Goal: Answer question/provide support

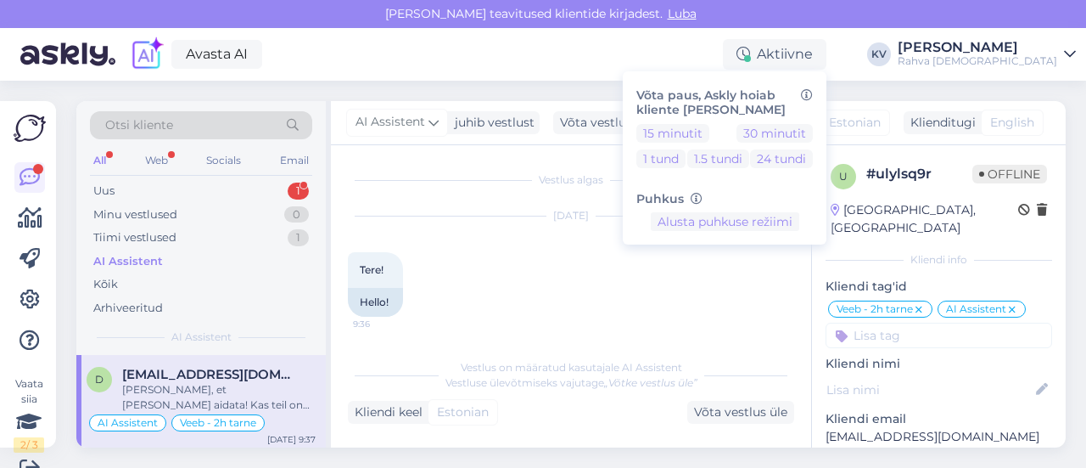
scroll to position [529, 0]
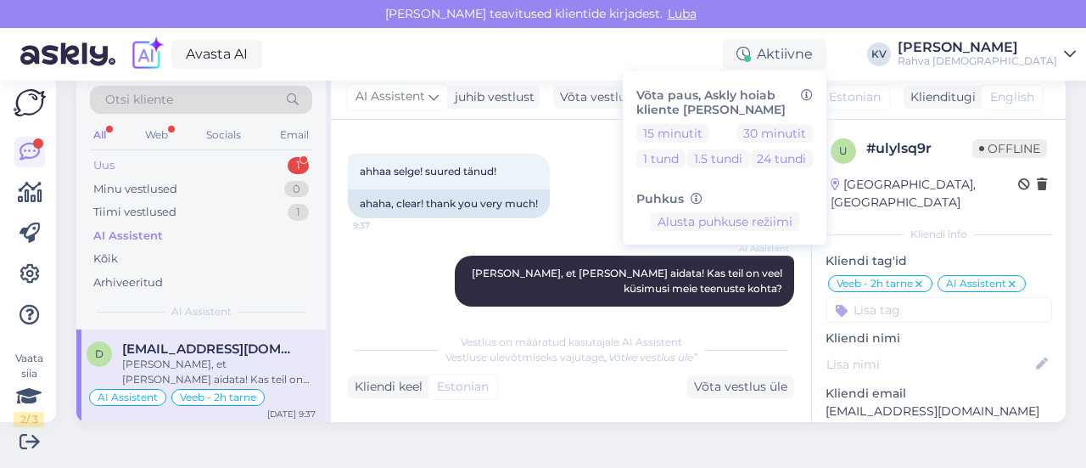
click at [164, 172] on div "Uus 1" at bounding box center [201, 166] width 222 height 24
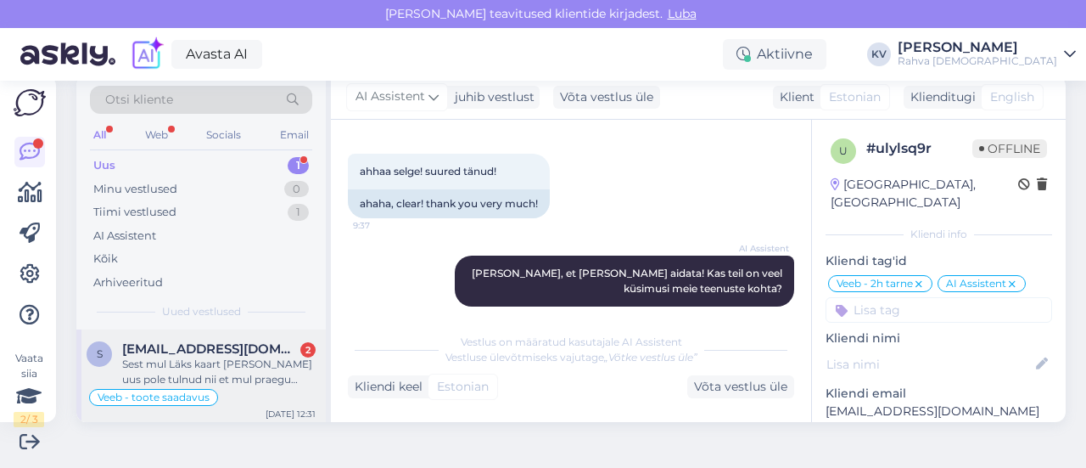
click at [168, 372] on div "Sest mul Läks kaart [PERSON_NAME] uus pole tulnud nii et mul praegu ainult sula…" at bounding box center [218, 371] width 193 height 31
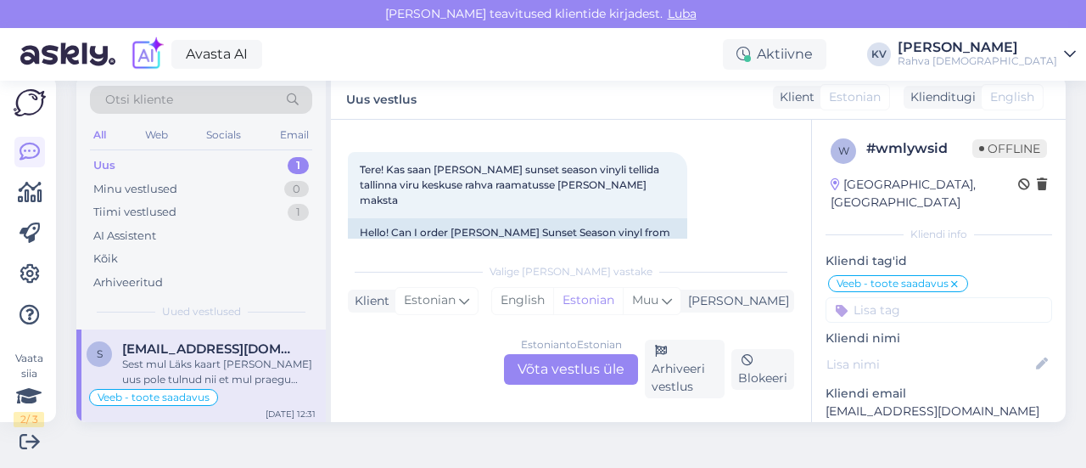
scroll to position [2444, 0]
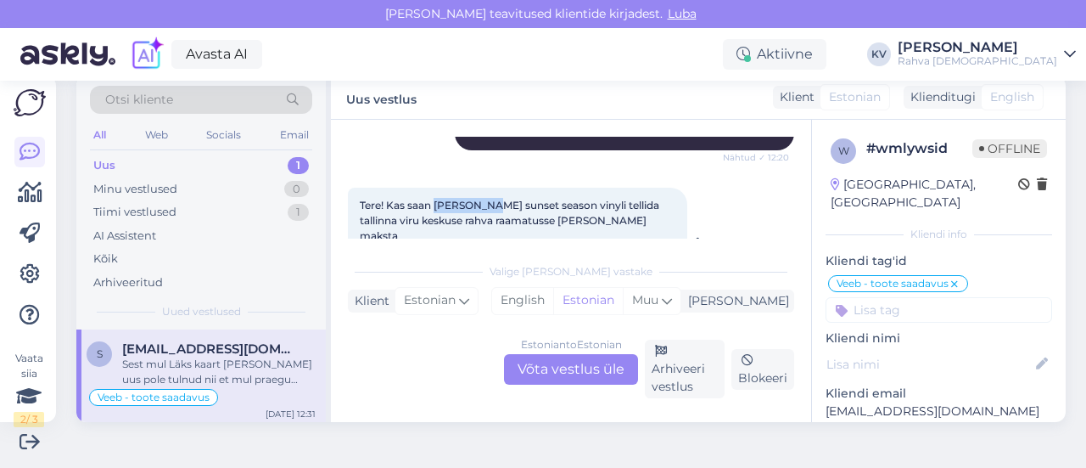
drag, startPoint x: 435, startPoint y: 160, endPoint x: 490, endPoint y: 162, distance: 55.2
click at [490, 199] on span "Tere! Kas saan [PERSON_NAME] sunset season vinyli tellida tallinna viru keskuse…" at bounding box center [511, 220] width 302 height 43
copy span "[PERSON_NAME]"
click at [544, 366] on div "Estonian to Estonian Võta vestlus üle" at bounding box center [571, 369] width 134 height 31
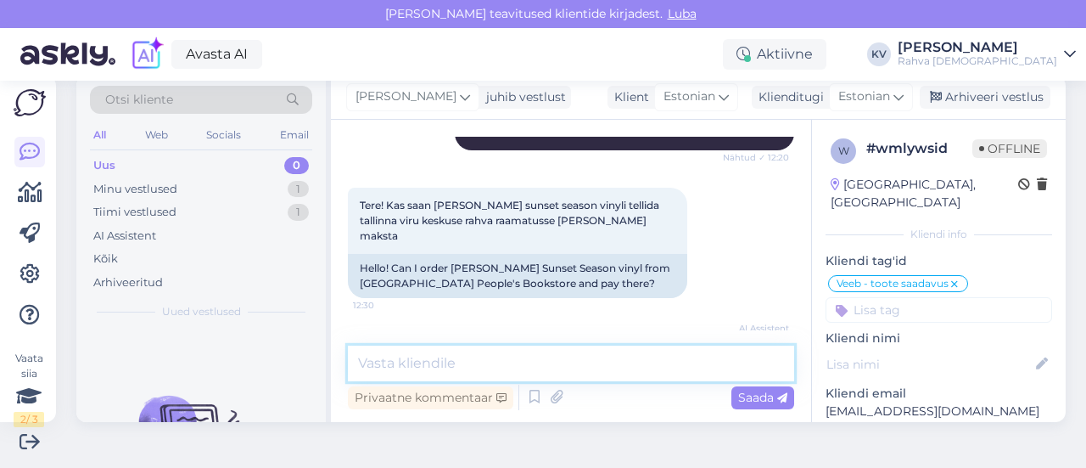
click at [544, 366] on textarea at bounding box center [571, 363] width 446 height 36
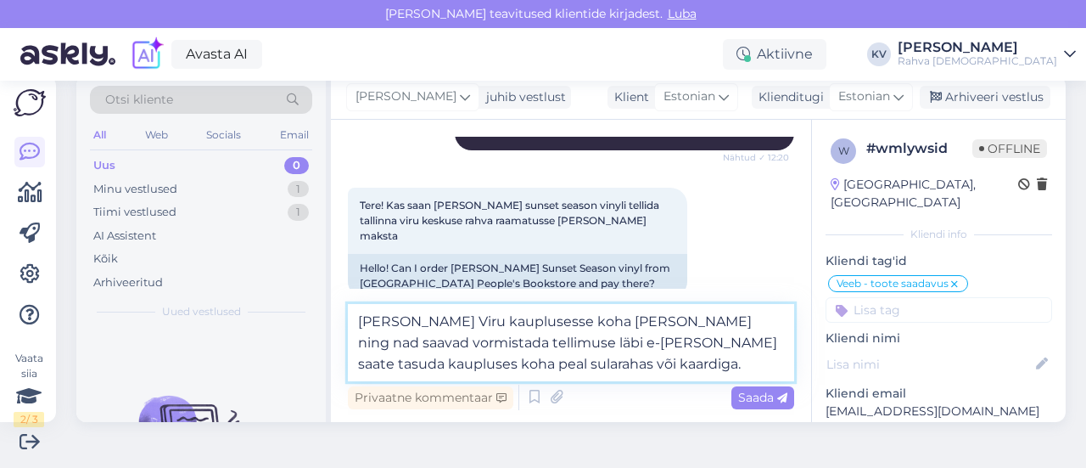
type textarea "[PERSON_NAME] Viru kauplusesse koha [PERSON_NAME] ning nad saavad vormistada te…"
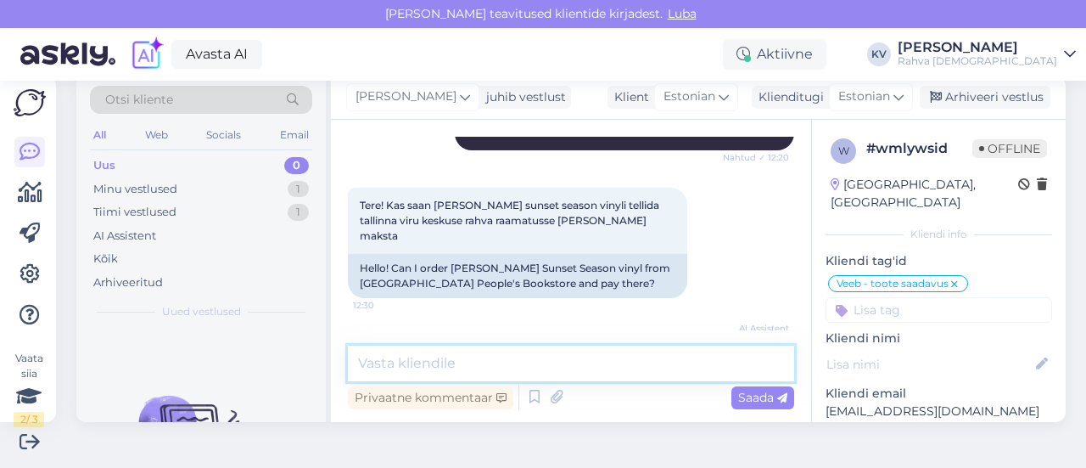
scroll to position [2825, 0]
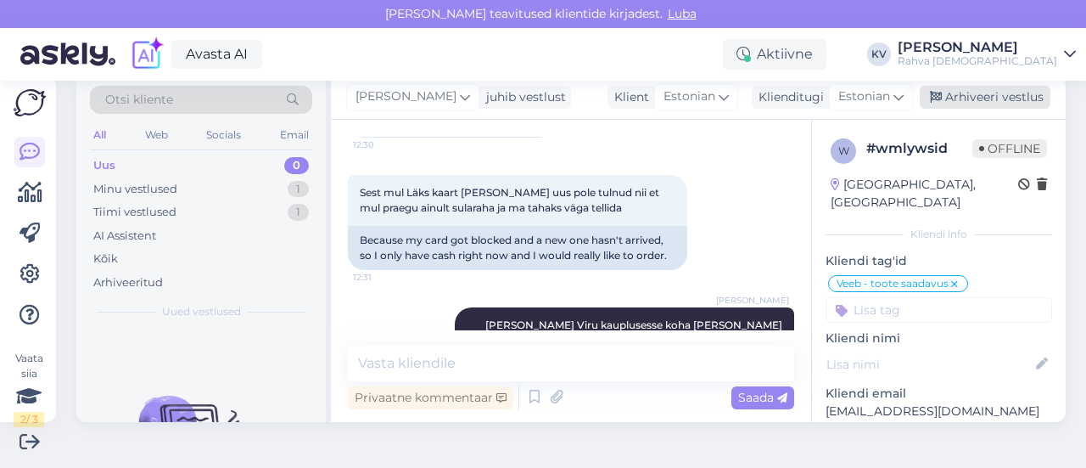
click at [979, 98] on div "Arhiveeri vestlus" at bounding box center [985, 97] width 131 height 23
